Goal: Book appointment/travel/reservation

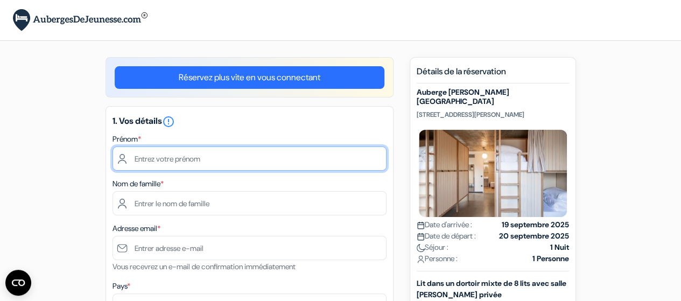
click at [201, 160] on input "text" at bounding box center [250, 158] width 274 height 24
type input "[PERSON_NAME]"
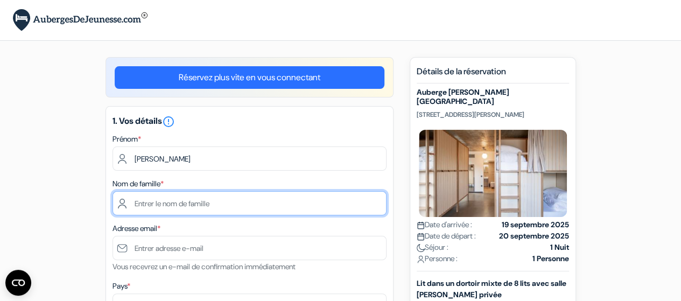
type input "[PERSON_NAME]"
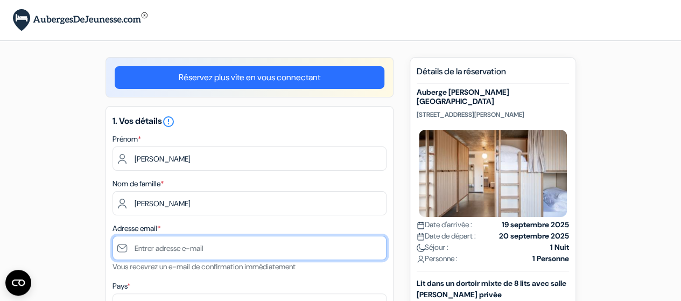
type input "[PERSON_NAME][EMAIL_ADDRESS][DOMAIN_NAME]"
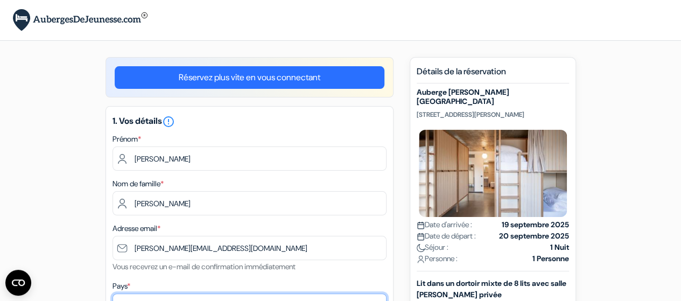
select select "67"
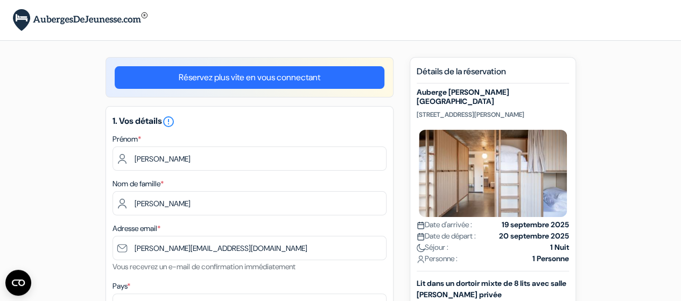
type input "[PHONE_NUMBER]"
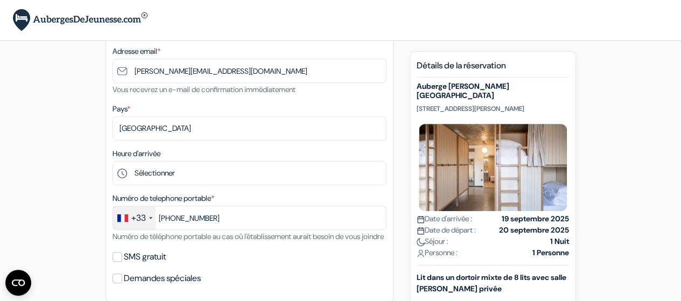
scroll to position [187, 0]
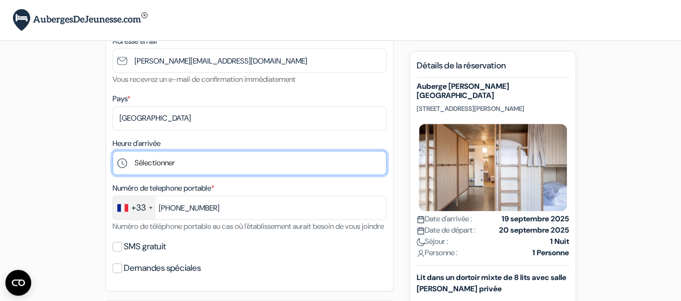
click at [163, 166] on select "Sélectionner 1:00 2:00 3:00 4:00 5:00 6:00 7:00 8:00 9:00 10:00 11:00 12:00 13:…" at bounding box center [250, 163] width 274 height 24
select select "22"
click at [113, 152] on select "Sélectionner 1:00 2:00 3:00 4:00 5:00 6:00 7:00 8:00 9:00 10:00 11:00 12:00 13:…" at bounding box center [250, 163] width 274 height 24
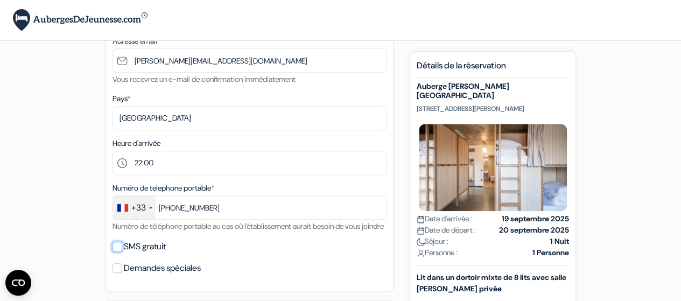
click at [118, 251] on input "SMS gratuit" at bounding box center [118, 247] width 10 height 10
checkbox input "true"
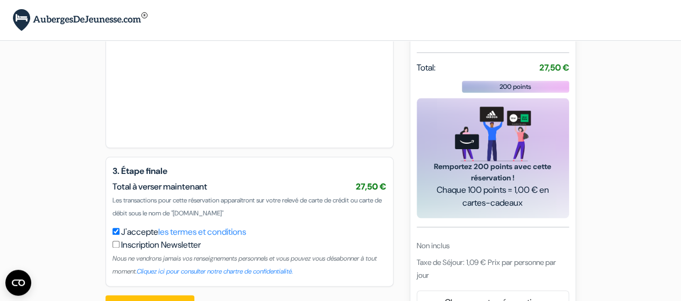
scroll to position [596, 0]
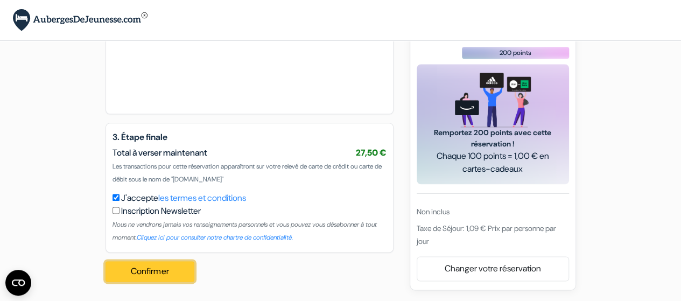
click at [156, 268] on button "Confirmer Loading..." at bounding box center [150, 271] width 89 height 20
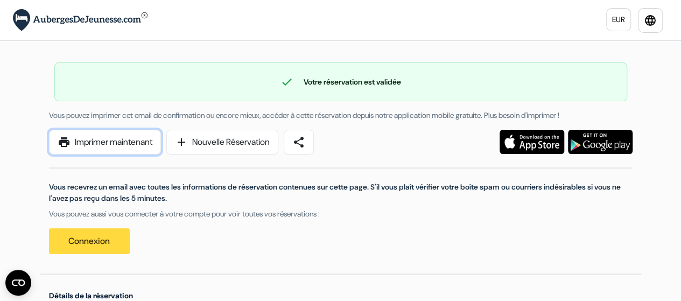
click at [115, 139] on link "print Imprimer maintenant" at bounding box center [105, 142] width 112 height 25
